Goal: Transaction & Acquisition: Purchase product/service

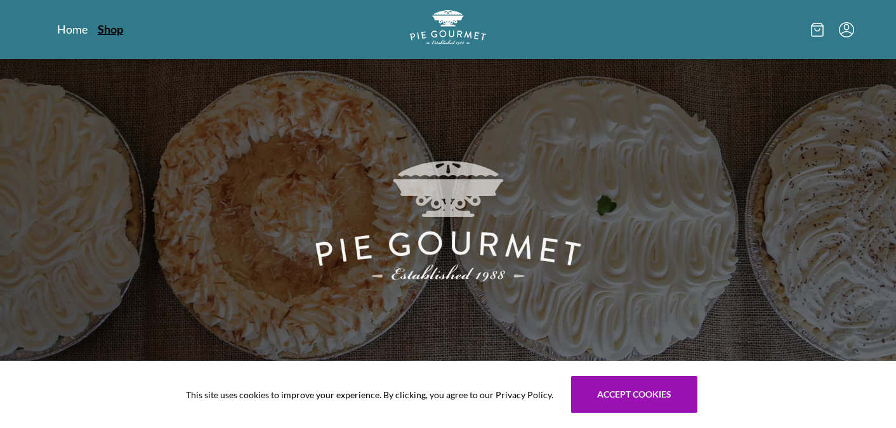
click at [118, 30] on link "Shop" at bounding box center [110, 29] width 25 height 15
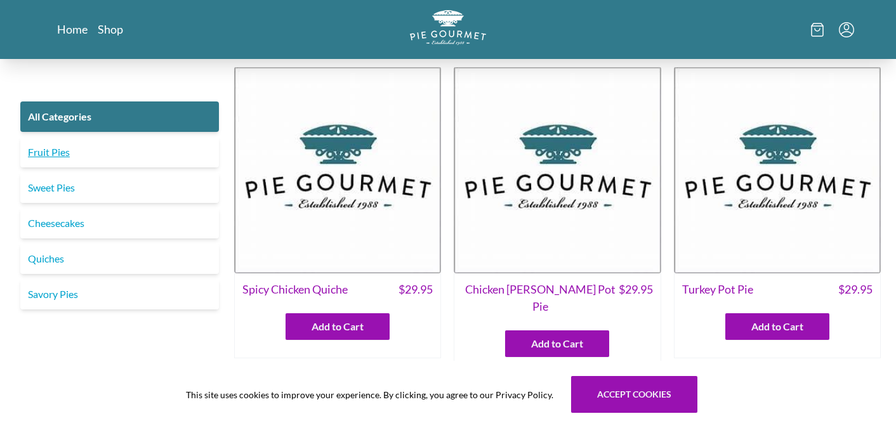
click at [62, 154] on link "Fruit Pies" at bounding box center [119, 152] width 199 height 30
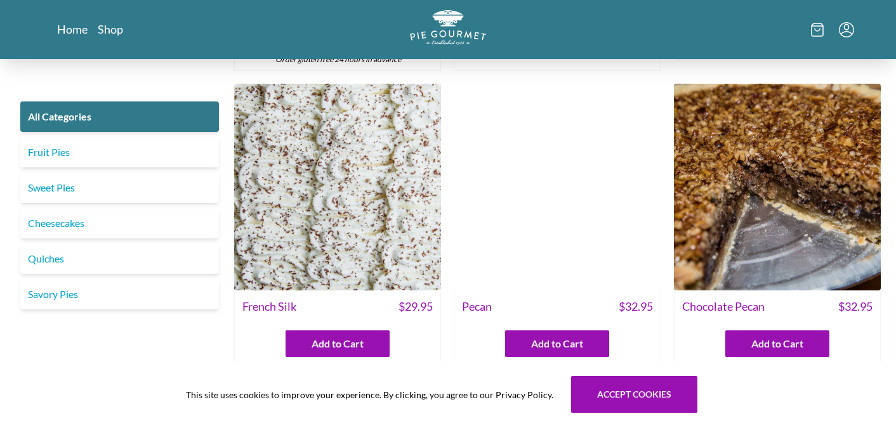
scroll to position [2919, 0]
